Goal: Use online tool/utility: Utilize a website feature to perform a specific function

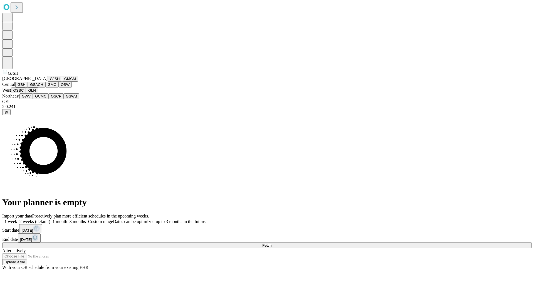
click at [48, 82] on button "GJSH" at bounding box center [55, 79] width 14 height 6
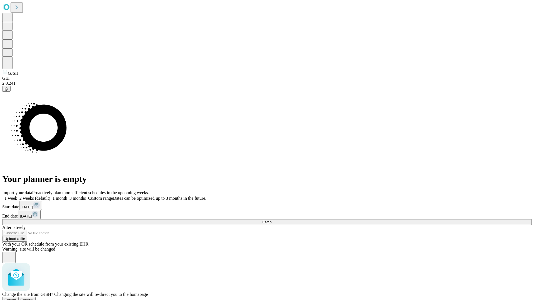
click at [34, 298] on span "Confirm" at bounding box center [27, 300] width 13 height 4
click at [50, 196] on label "2 weeks (default)" at bounding box center [33, 198] width 33 height 5
click at [271, 220] on span "Fetch" at bounding box center [266, 222] width 9 height 4
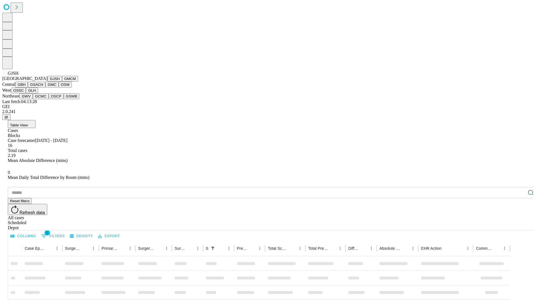
click at [62, 82] on button "GMCM" at bounding box center [70, 79] width 16 height 6
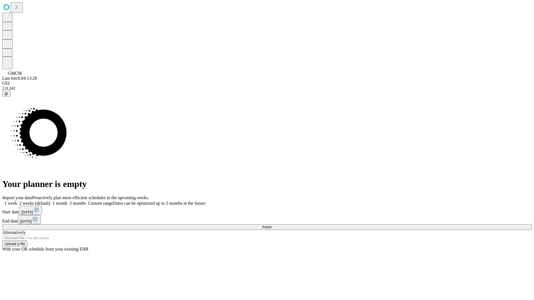
click at [50, 201] on label "2 weeks (default)" at bounding box center [33, 203] width 33 height 5
click at [271, 225] on span "Fetch" at bounding box center [266, 227] width 9 height 4
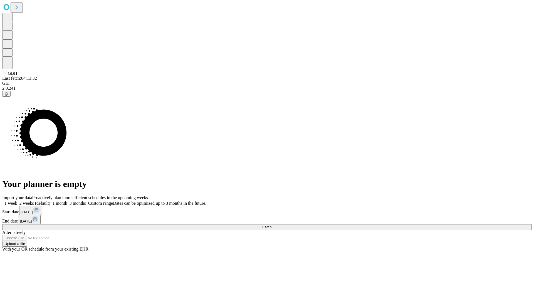
click at [50, 201] on label "2 weeks (default)" at bounding box center [33, 203] width 33 height 5
click at [271, 225] on span "Fetch" at bounding box center [266, 227] width 9 height 4
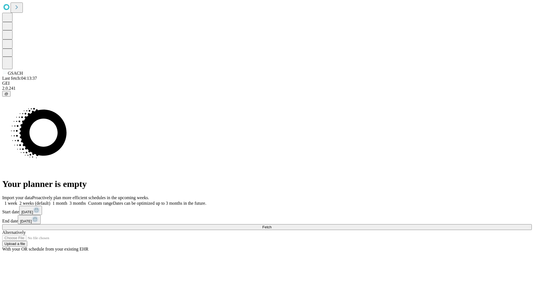
click at [50, 201] on label "2 weeks (default)" at bounding box center [33, 203] width 33 height 5
click at [271, 225] on span "Fetch" at bounding box center [266, 227] width 9 height 4
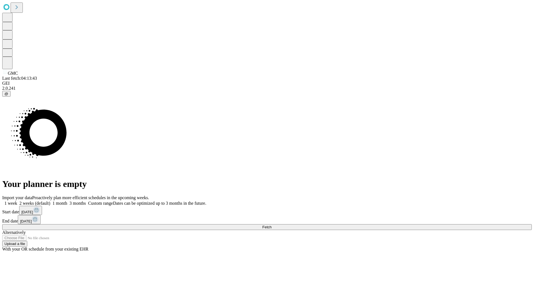
click at [50, 201] on label "2 weeks (default)" at bounding box center [33, 203] width 33 height 5
click at [271, 225] on span "Fetch" at bounding box center [266, 227] width 9 height 4
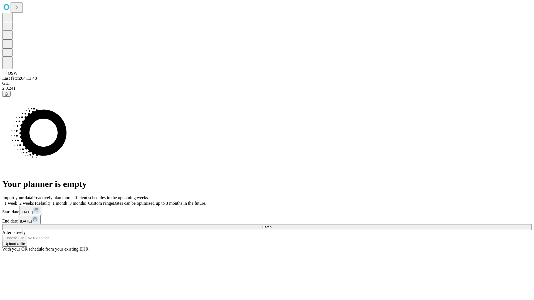
click at [50, 201] on label "2 weeks (default)" at bounding box center [33, 203] width 33 height 5
click at [271, 225] on span "Fetch" at bounding box center [266, 227] width 9 height 4
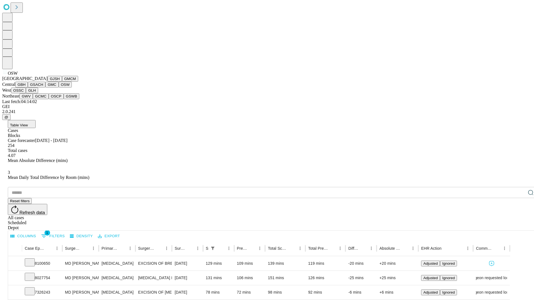
click at [26, 93] on button "OSSC" at bounding box center [18, 91] width 15 height 6
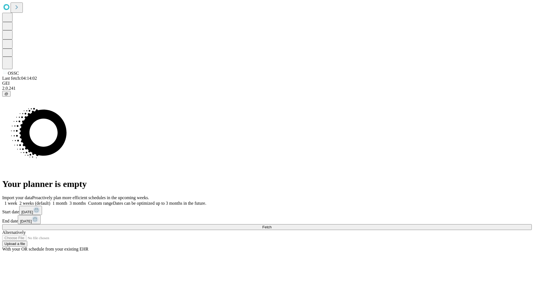
click at [271, 225] on span "Fetch" at bounding box center [266, 227] width 9 height 4
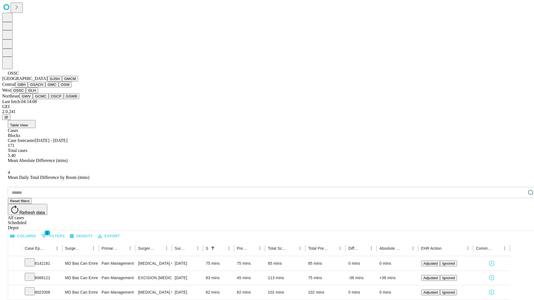
click at [38, 93] on button "GLH" at bounding box center [32, 91] width 12 height 6
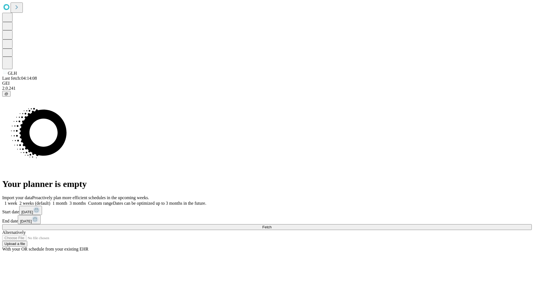
click at [50, 201] on label "2 weeks (default)" at bounding box center [33, 203] width 33 height 5
click at [271, 225] on span "Fetch" at bounding box center [266, 227] width 9 height 4
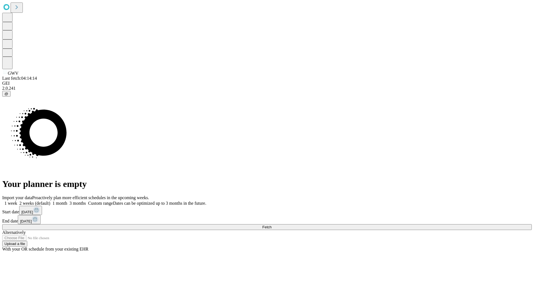
click at [50, 201] on label "2 weeks (default)" at bounding box center [33, 203] width 33 height 5
click at [271, 225] on span "Fetch" at bounding box center [266, 227] width 9 height 4
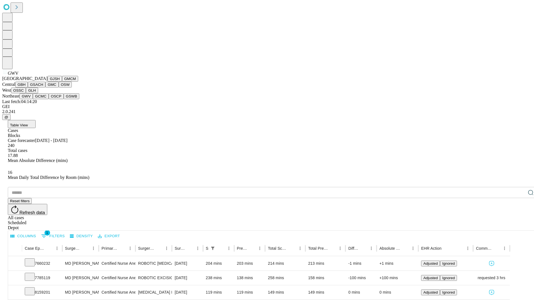
click at [43, 99] on button "GCMC" at bounding box center [41, 96] width 16 height 6
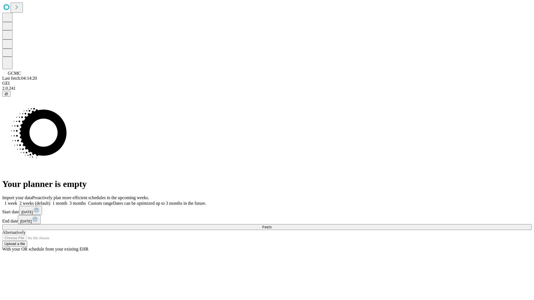
click at [50, 201] on label "2 weeks (default)" at bounding box center [33, 203] width 33 height 5
click at [271, 225] on span "Fetch" at bounding box center [266, 227] width 9 height 4
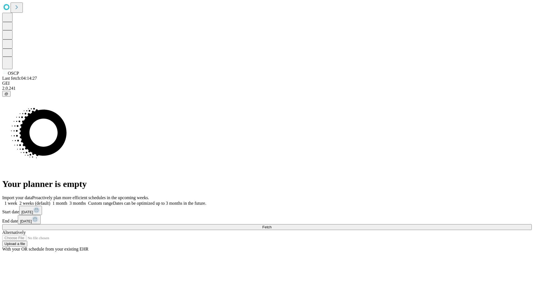
click at [50, 201] on label "2 weeks (default)" at bounding box center [33, 203] width 33 height 5
click at [271, 225] on span "Fetch" at bounding box center [266, 227] width 9 height 4
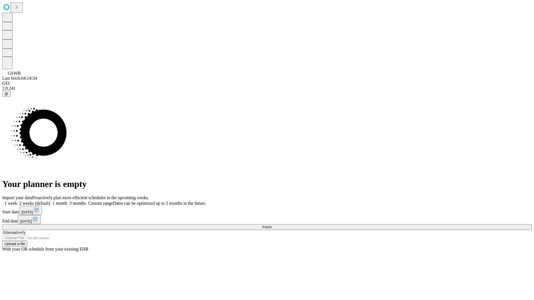
click at [50, 201] on label "2 weeks (default)" at bounding box center [33, 203] width 33 height 5
click at [271, 225] on span "Fetch" at bounding box center [266, 227] width 9 height 4
